Goal: Obtain resource: Obtain resource

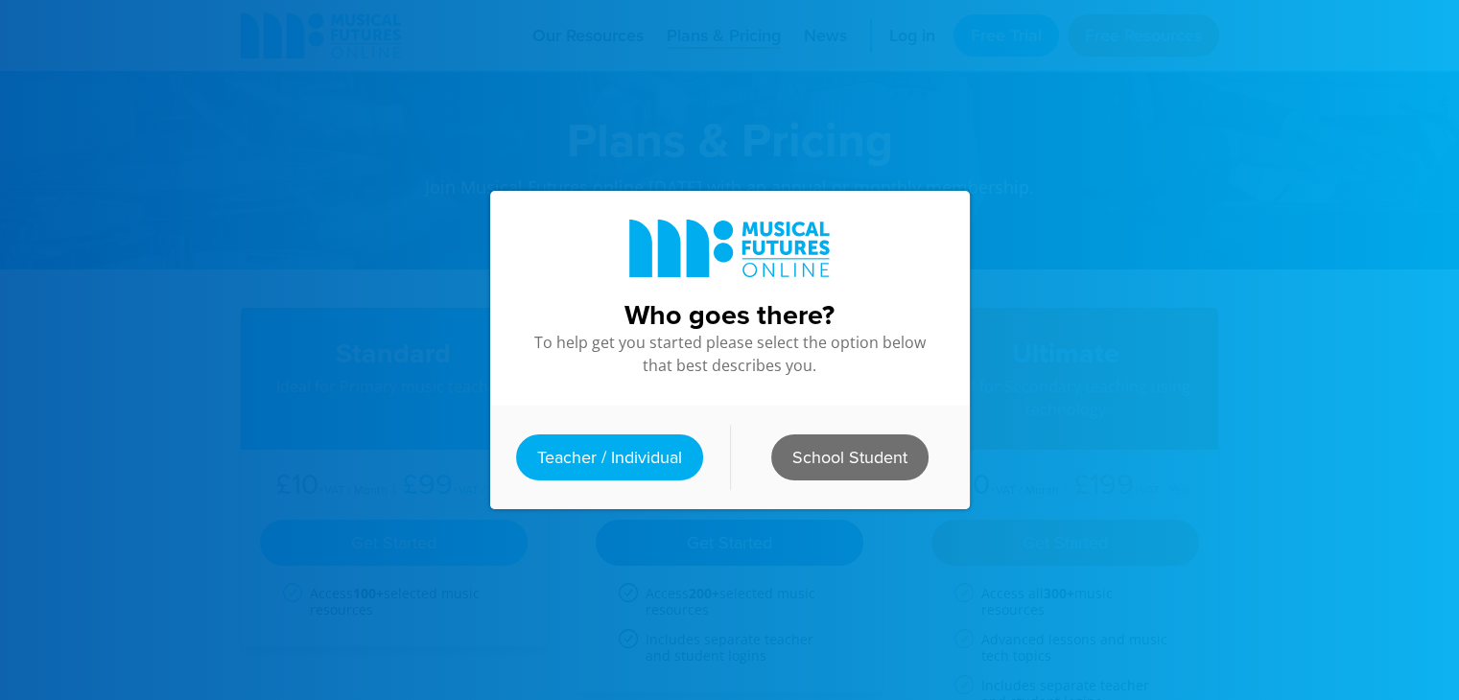
click at [787, 455] on link "School Student" at bounding box center [849, 458] width 157 height 46
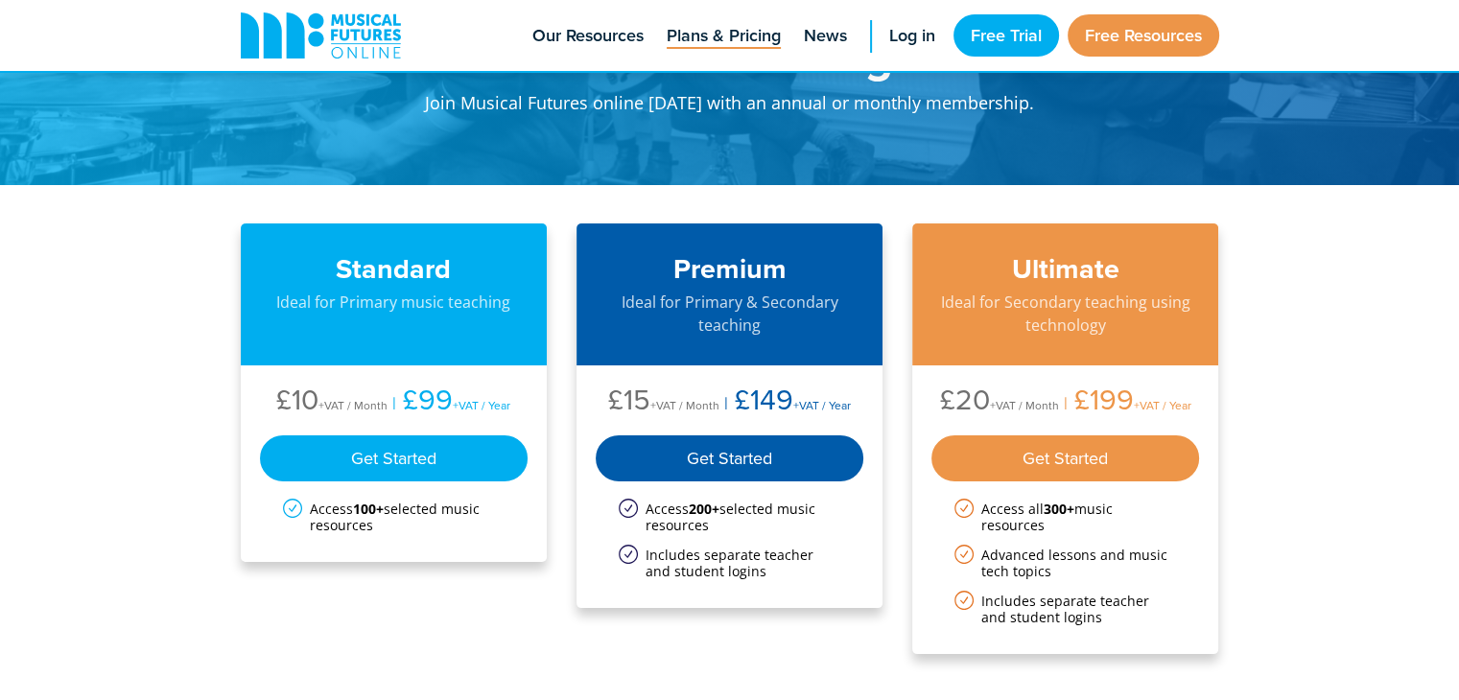
scroll to position [90, 0]
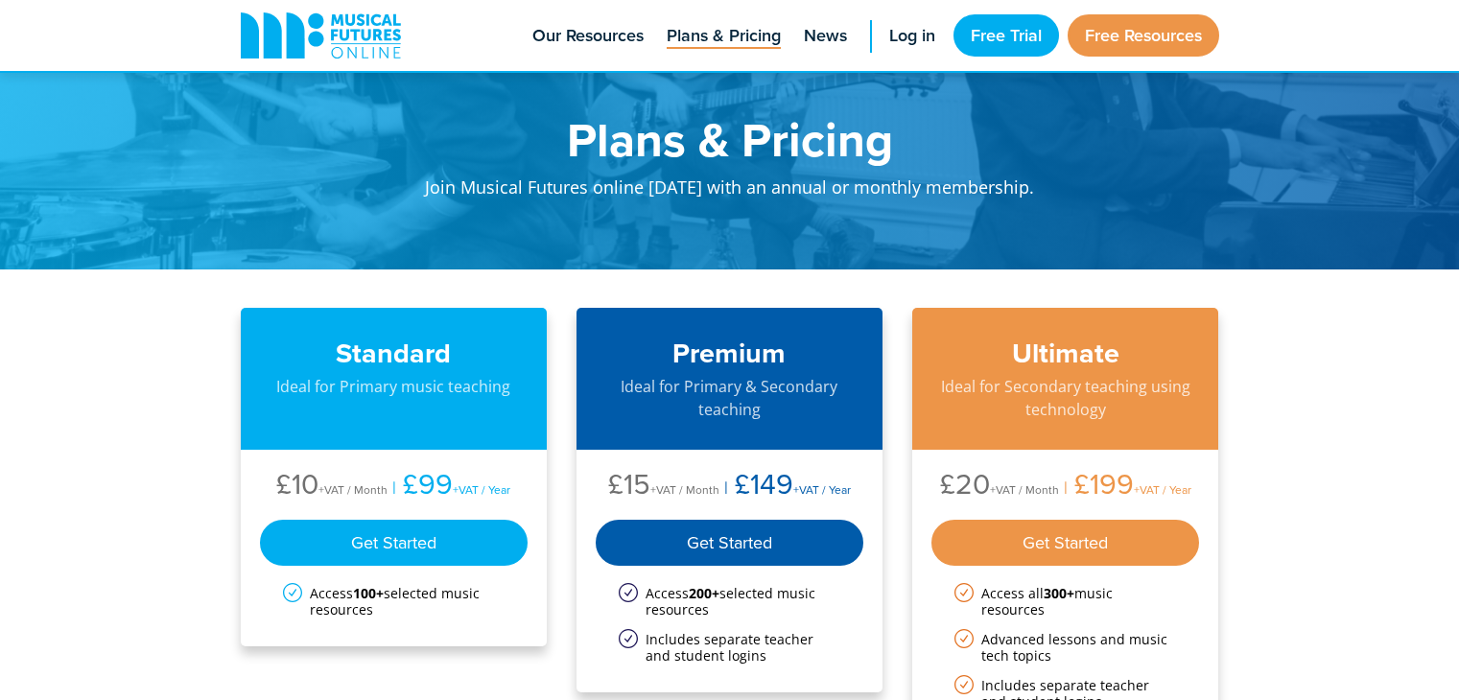
scroll to position [90, 0]
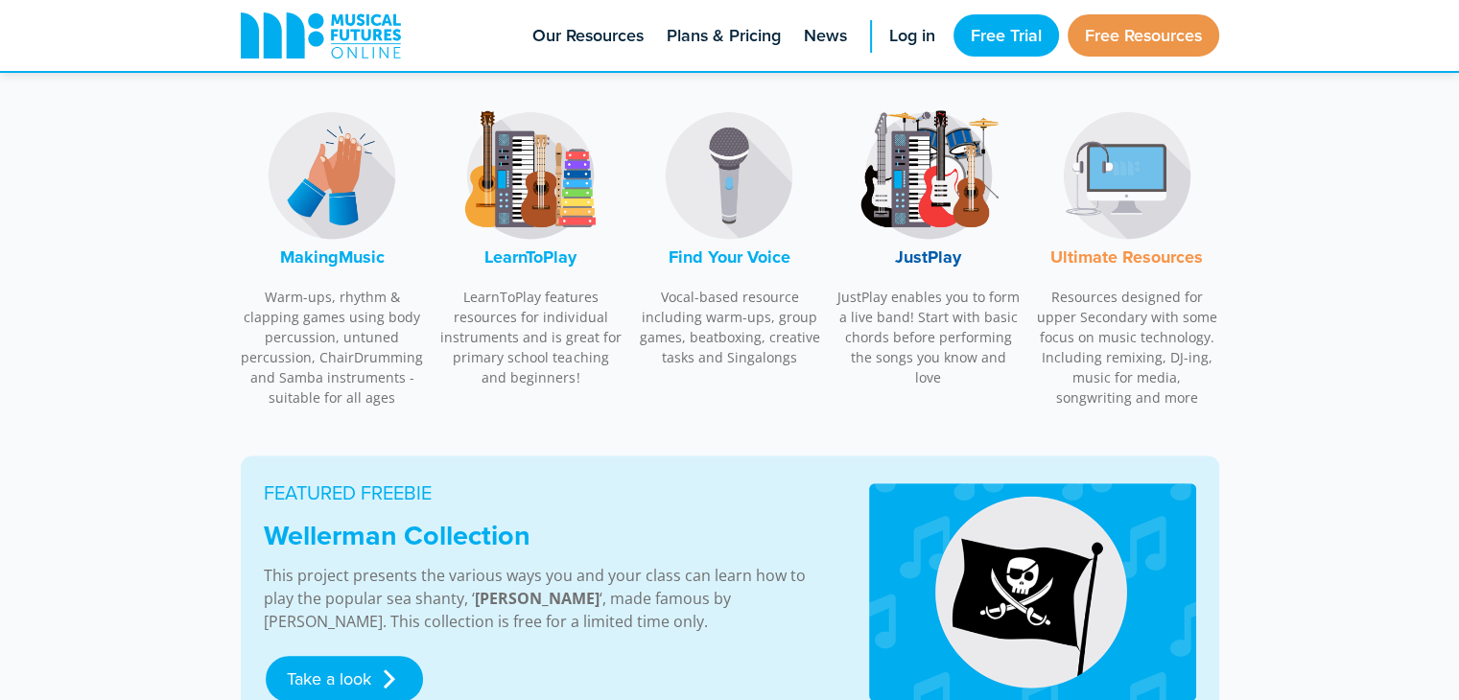
scroll to position [664, 0]
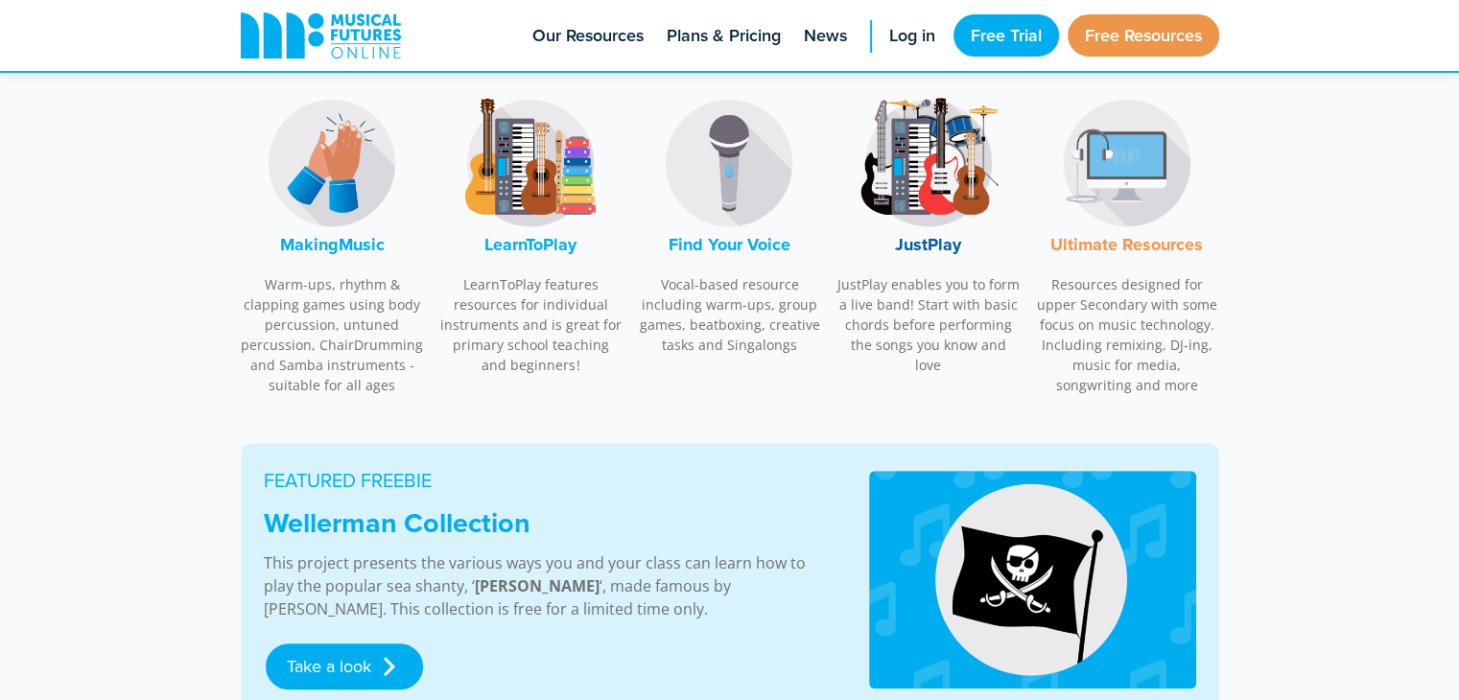
click at [933, 166] on img at bounding box center [929, 163] width 144 height 144
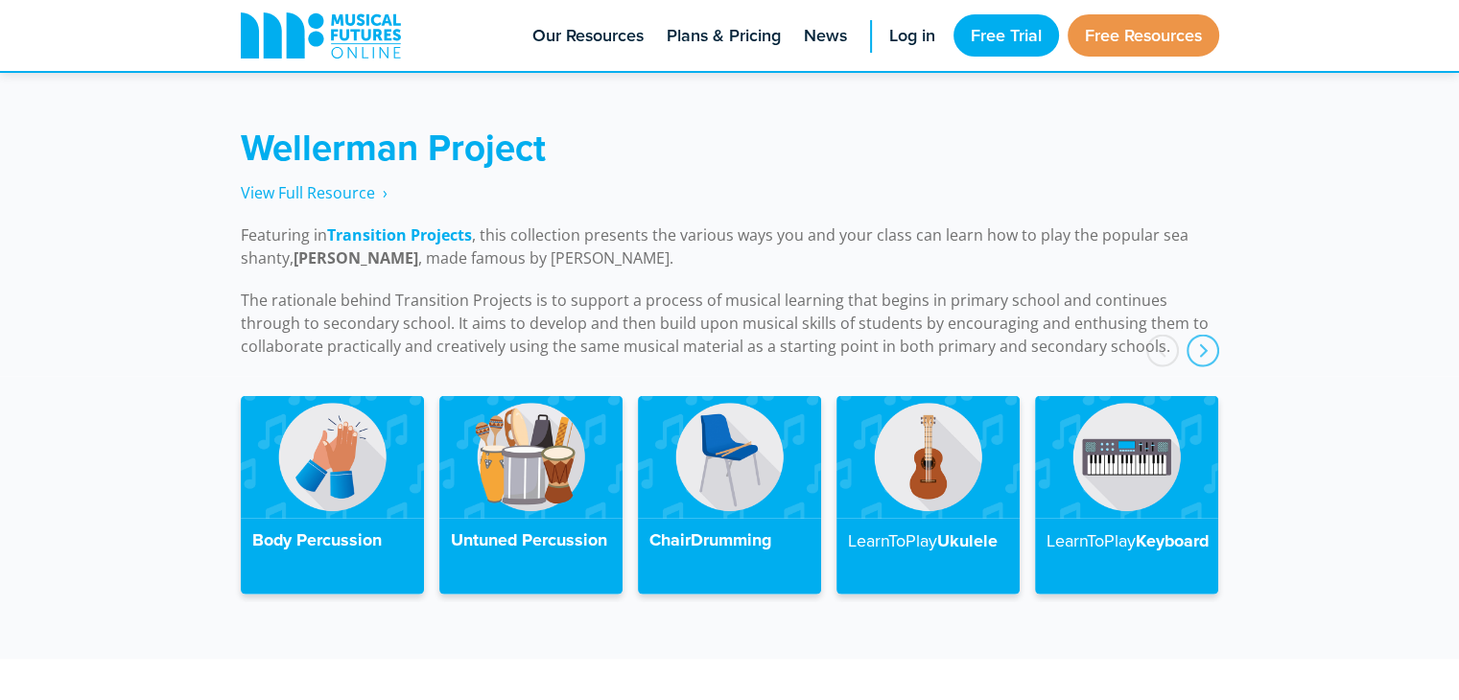
scroll to position [4299, 0]
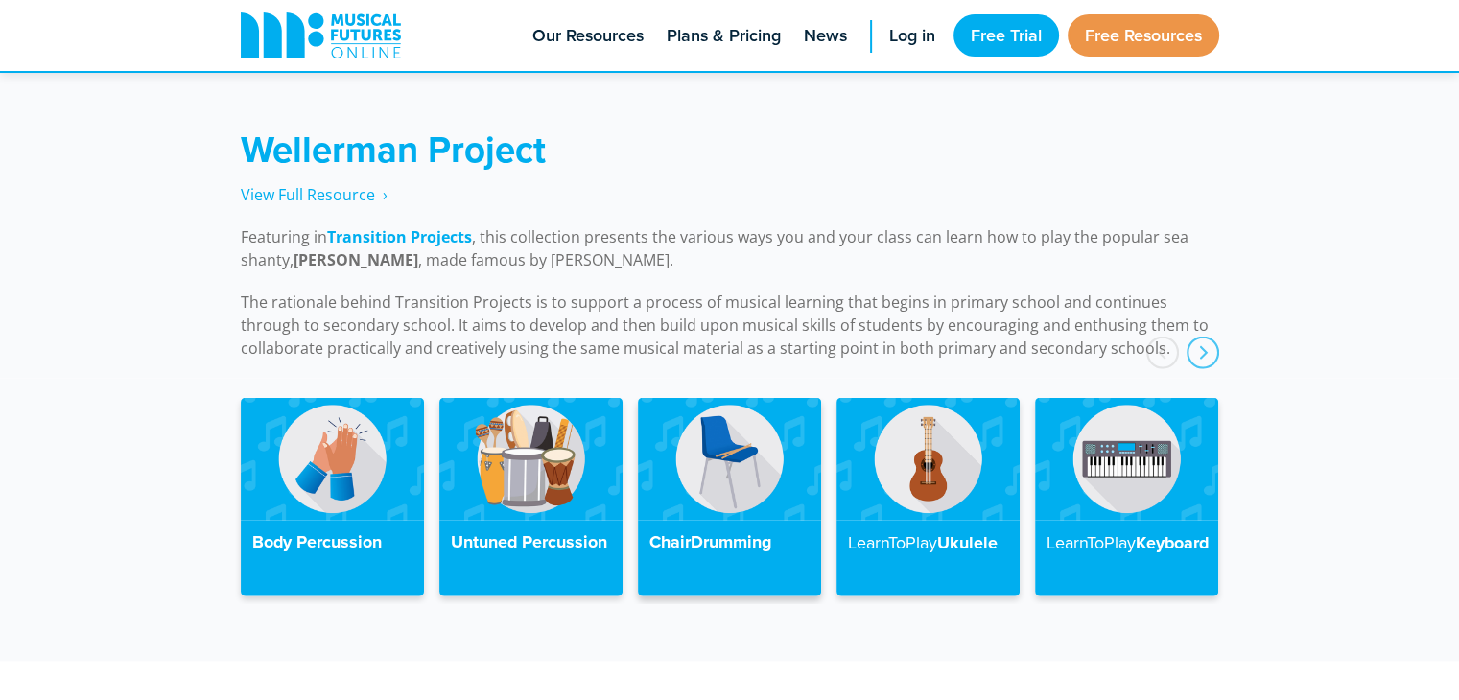
click at [678, 492] on img at bounding box center [729, 459] width 183 height 122
